Goal: Task Accomplishment & Management: Use online tool/utility

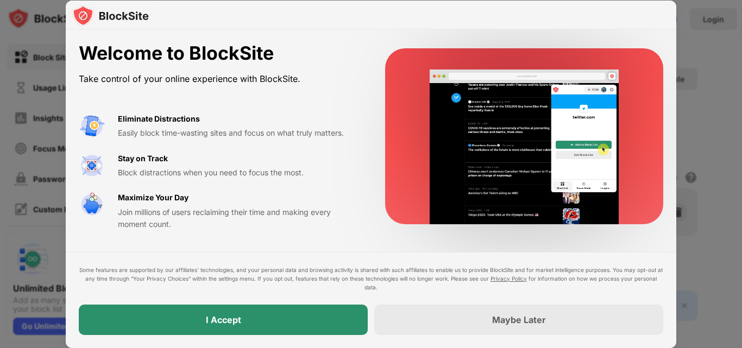
click at [307, 319] on div "I Accept" at bounding box center [223, 320] width 289 height 30
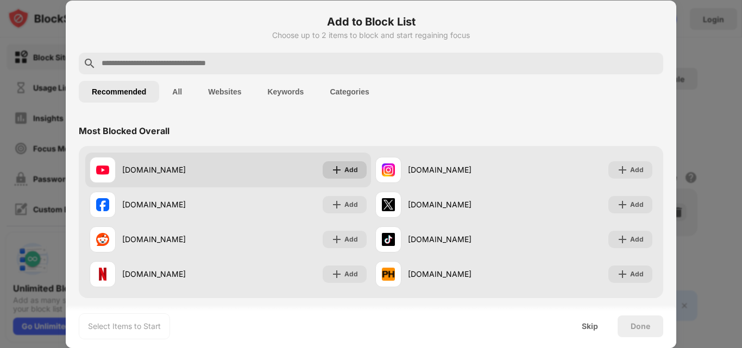
click at [342, 163] on div "Add" at bounding box center [345, 169] width 44 height 17
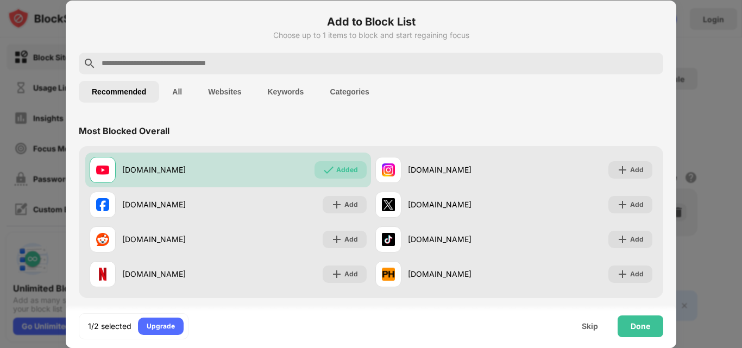
click at [344, 90] on button "Categories" at bounding box center [349, 92] width 65 height 22
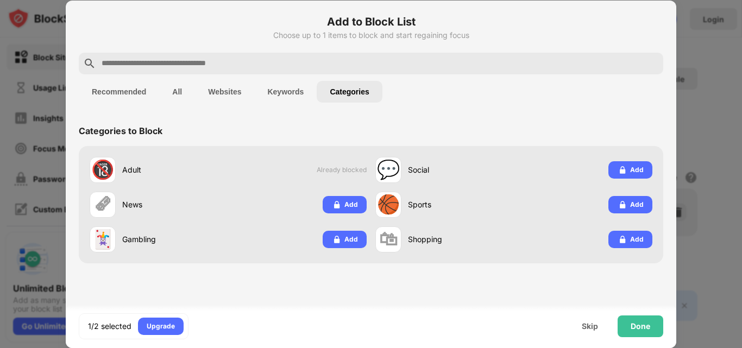
click at [122, 92] on button "Recommended" at bounding box center [119, 92] width 80 height 22
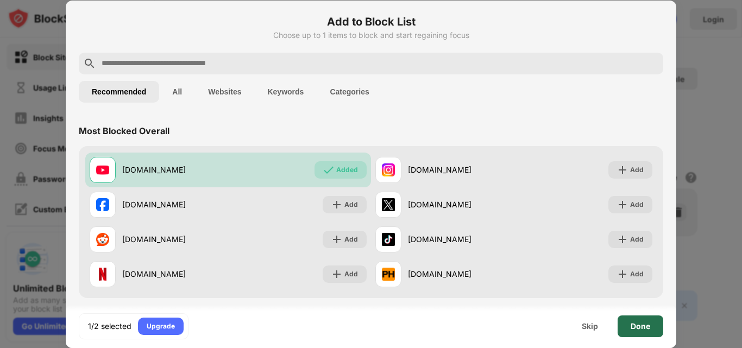
click at [645, 319] on div "Done" at bounding box center [640, 326] width 20 height 9
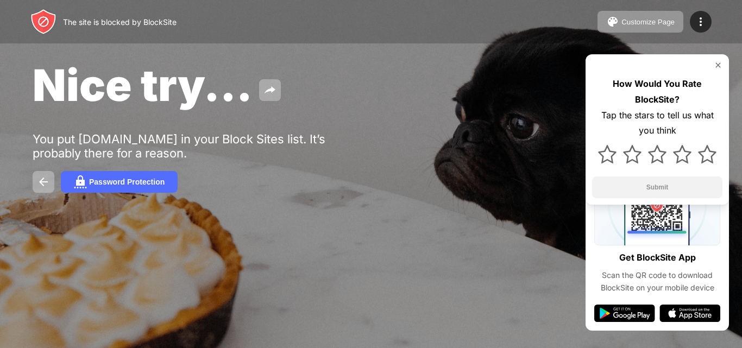
click at [717, 64] on img at bounding box center [717, 65] width 9 height 9
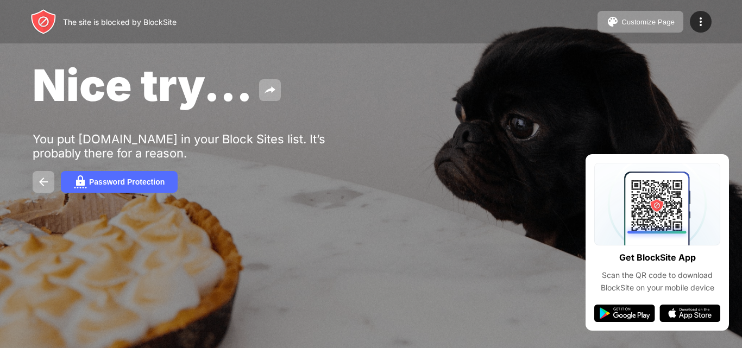
click at [305, 196] on div "Nice try... You put youtube.com in your Block Sites list. It’s probably there f…" at bounding box center [371, 125] width 742 height 251
